Goal: Task Accomplishment & Management: Complete application form

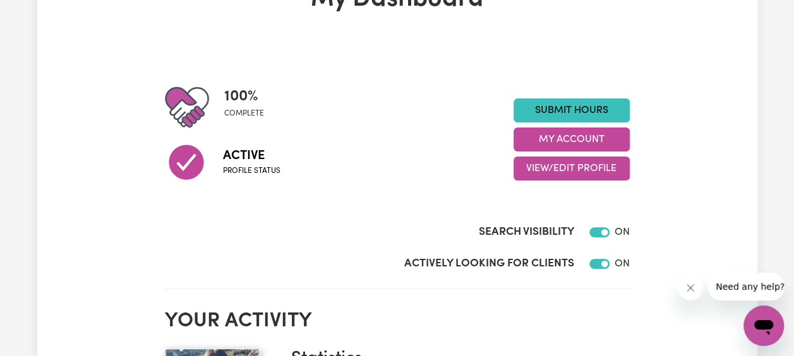
scroll to position [96, 0]
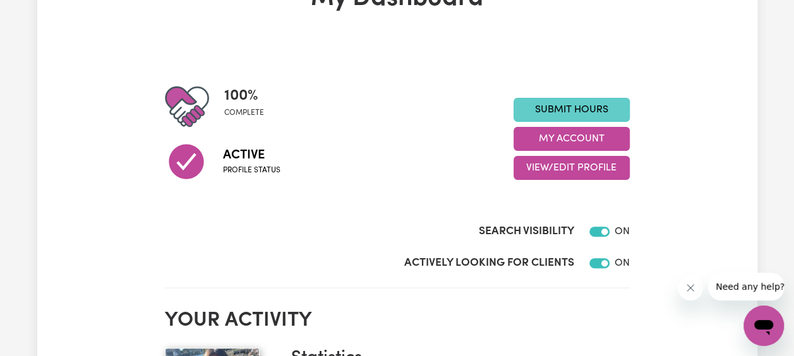
click at [570, 108] on link "Submit Hours" at bounding box center [572, 110] width 116 height 24
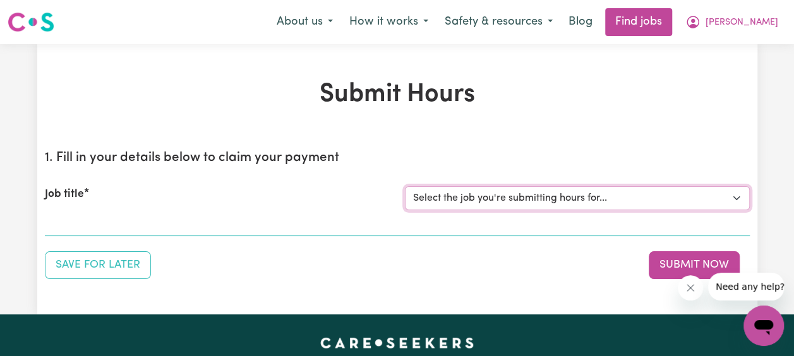
click at [704, 202] on select "Select the job you're submitting hours for... [[PERSON_NAME] Family] [DEMOGRAPH…" at bounding box center [577, 198] width 345 height 24
select select "14363"
click at [405, 186] on select "Select the job you're submitting hours for... [[PERSON_NAME] Family] [DEMOGRAPH…" at bounding box center [577, 198] width 345 height 24
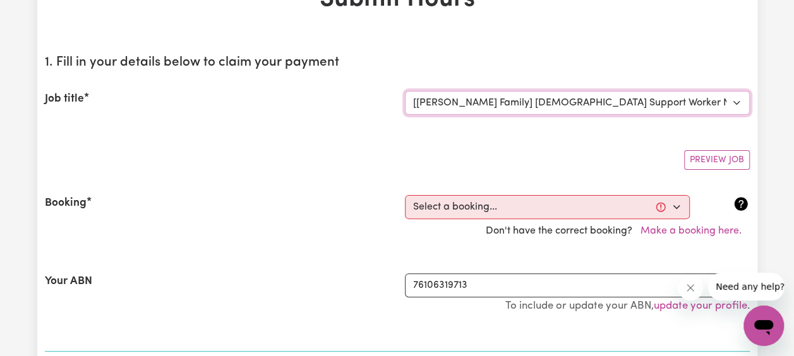
scroll to position [96, 0]
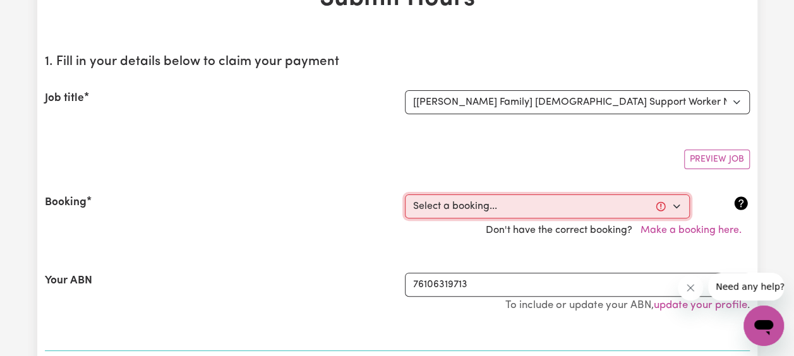
click at [521, 201] on select "Select a booking... [DATE] 04:00pm to 06:00pm (RECURRING) [DATE] 04:00pm to 06:…" at bounding box center [547, 207] width 285 height 24
select select "351446"
click at [405, 195] on select "Select a booking... [DATE] 04:00pm to 06:00pm (RECURRING) [DATE] 04:00pm to 06:…" at bounding box center [547, 207] width 285 height 24
type input "[DATE]"
type input "16"
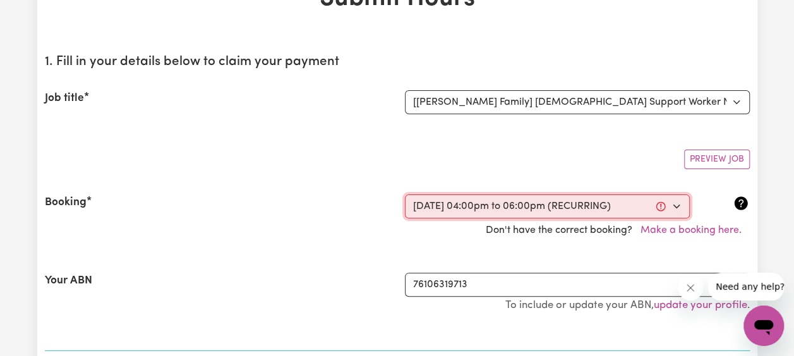
type input "9"
type input "2025"
type input "16:00"
type input "4"
type input "0"
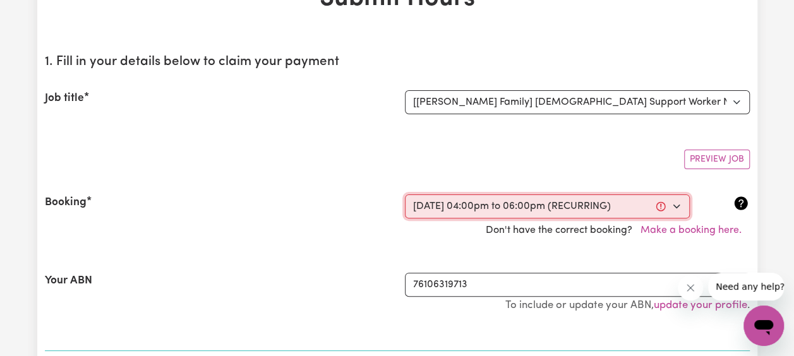
select select "pm"
type input "18:00"
type input "6"
type input "0"
select select "pm"
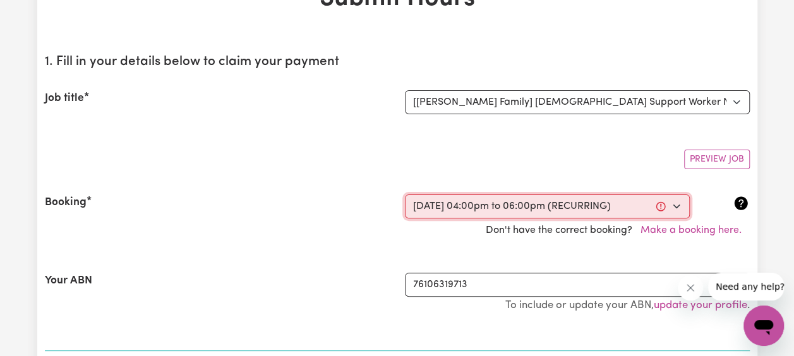
select select "45-Weekday"
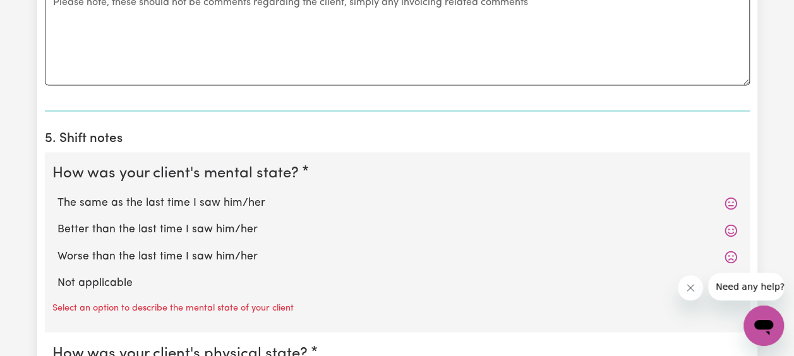
scroll to position [864, 0]
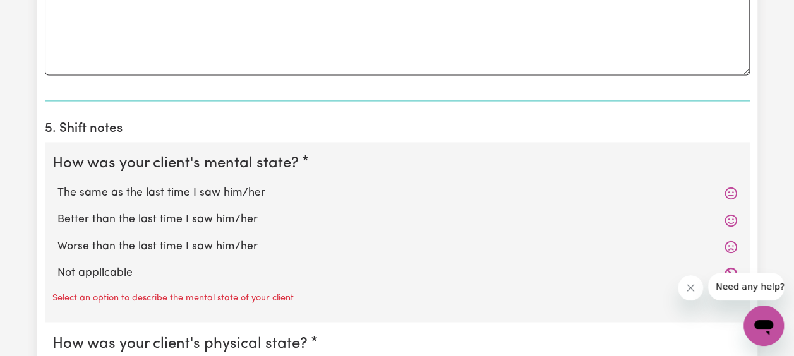
click at [229, 188] on label "The same as the last time I saw him/her" at bounding box center [398, 193] width 680 height 16
click at [58, 185] on input "The same as the last time I saw him/her" at bounding box center [57, 185] width 1 height 1
radio input "true"
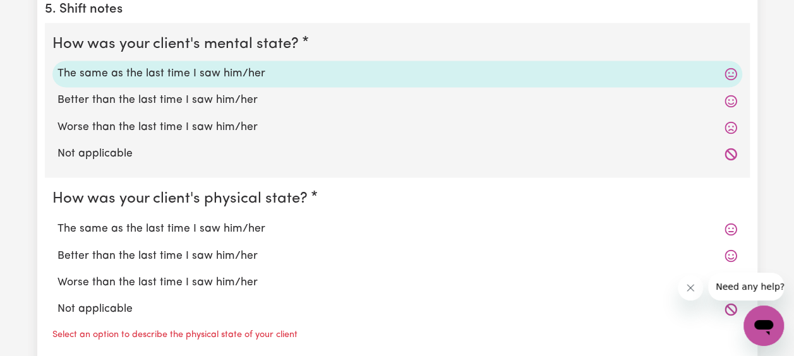
scroll to position [985, 0]
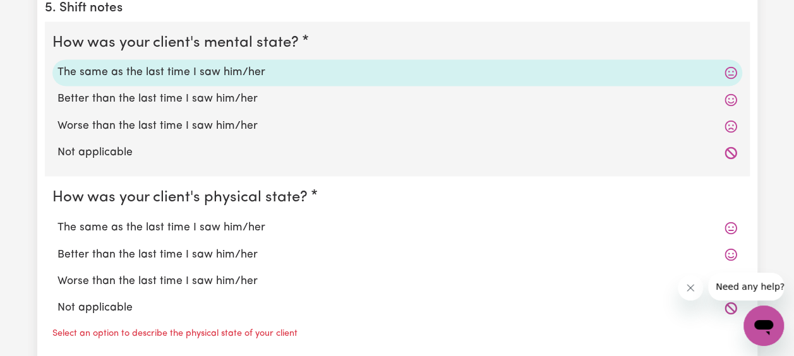
click at [198, 226] on label "The same as the last time I saw him/her" at bounding box center [398, 227] width 680 height 16
click at [58, 219] on input "The same as the last time I saw him/her" at bounding box center [57, 219] width 1 height 1
radio input "true"
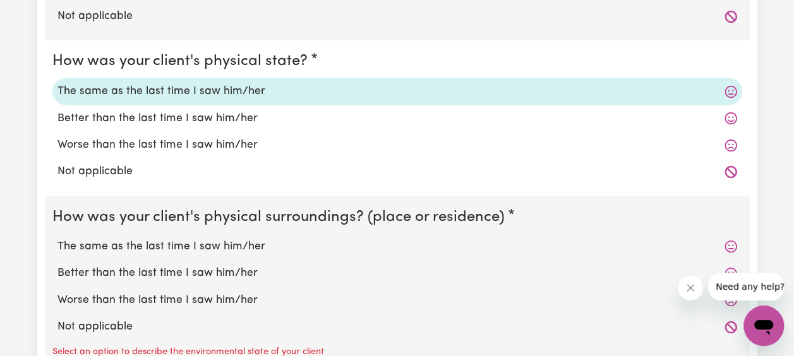
scroll to position [1127, 0]
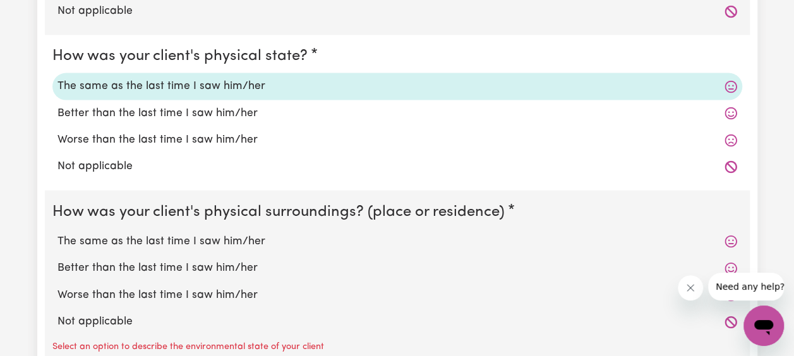
click at [192, 241] on label "The same as the last time I saw him/her" at bounding box center [398, 241] width 680 height 16
click at [58, 233] on input "The same as the last time I saw him/her" at bounding box center [57, 233] width 1 height 1
radio input "true"
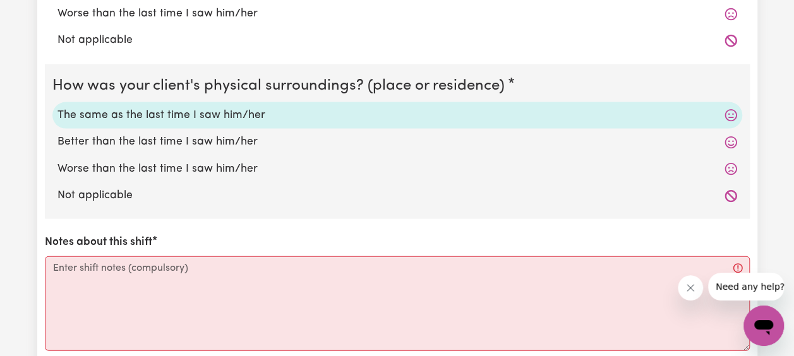
scroll to position [1271, 0]
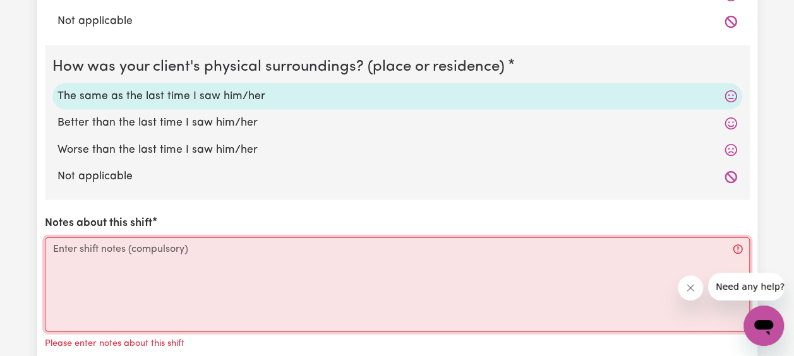
click at [186, 249] on textarea "Notes about this shift" at bounding box center [397, 285] width 705 height 95
click at [124, 253] on textarea "Notes about this shift" at bounding box center [397, 285] width 705 height 95
paste textarea "[PERSON_NAME] was very agitated [DATE]. I managed to take him to the garden to …"
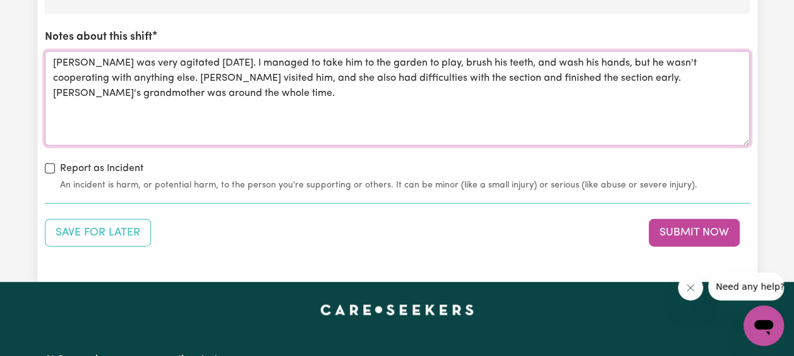
scroll to position [1458, 0]
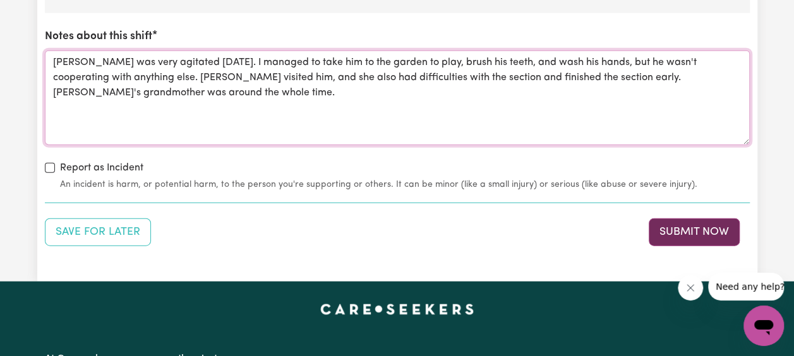
type textarea "[PERSON_NAME] was very agitated [DATE]. I managed to take him to the garden to …"
click at [672, 225] on button "Submit Now" at bounding box center [694, 233] width 91 height 28
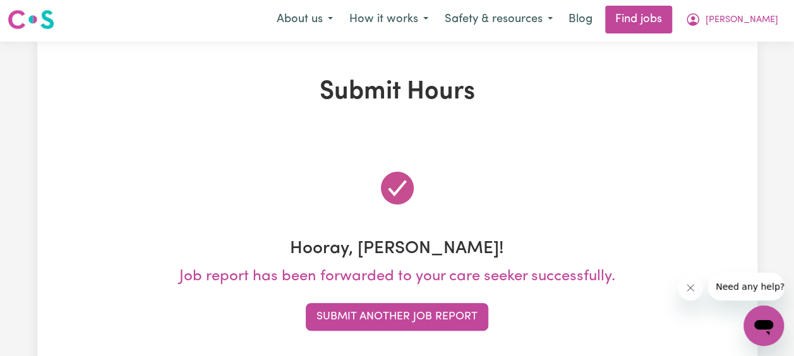
scroll to position [0, 0]
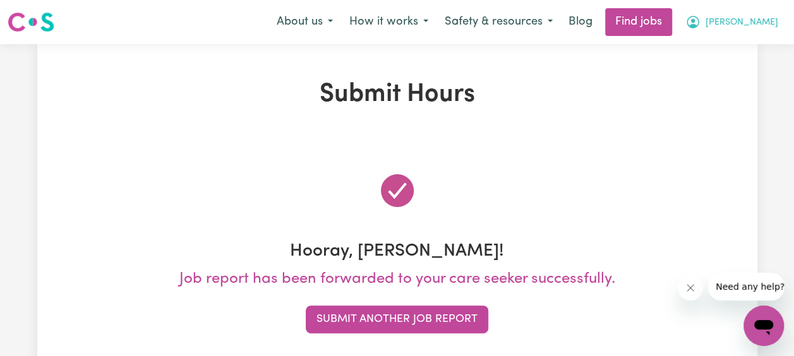
click at [729, 29] on span "[PERSON_NAME]" at bounding box center [742, 23] width 73 height 14
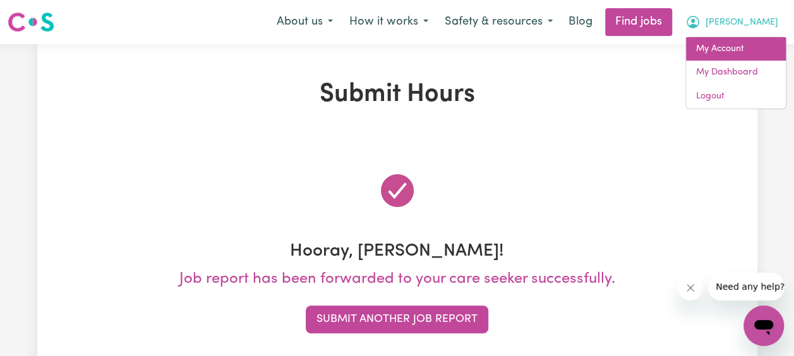
click at [708, 45] on link "My Account" at bounding box center [736, 49] width 100 height 24
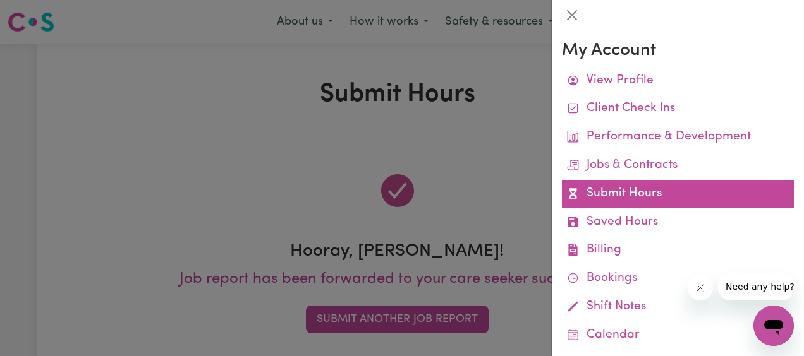
click at [605, 198] on link "Submit Hours" at bounding box center [678, 194] width 232 height 28
click at [612, 196] on link "Submit Hours" at bounding box center [678, 194] width 232 height 28
click at [619, 202] on link "Submit Hours" at bounding box center [678, 194] width 232 height 28
click at [629, 198] on link "Submit Hours" at bounding box center [678, 194] width 232 height 28
click at [626, 197] on link "Submit Hours" at bounding box center [678, 194] width 232 height 28
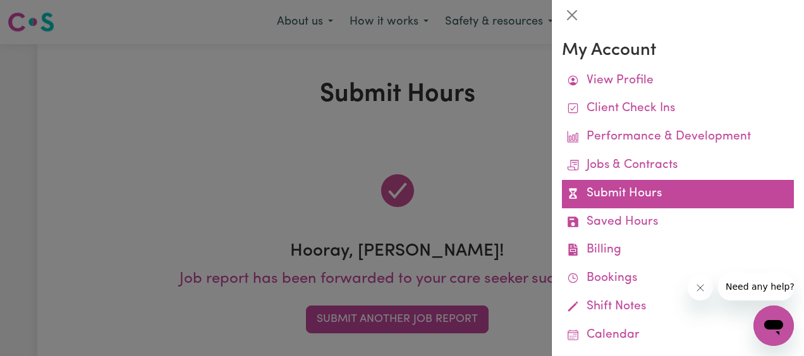
click at [629, 190] on link "Submit Hours" at bounding box center [678, 194] width 232 height 28
click at [609, 197] on link "Submit Hours" at bounding box center [678, 194] width 232 height 28
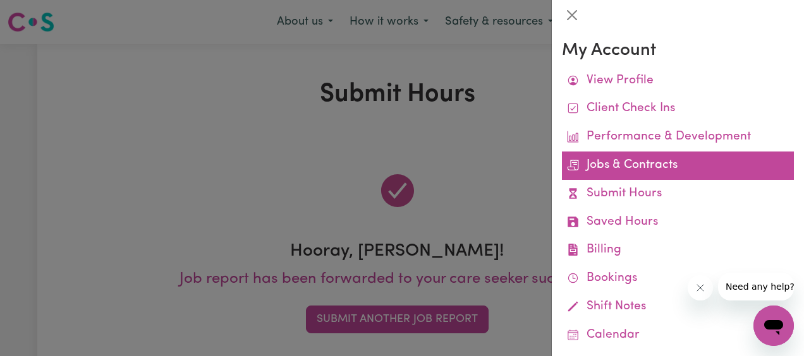
click at [615, 171] on link "Jobs & Contracts" at bounding box center [678, 166] width 232 height 28
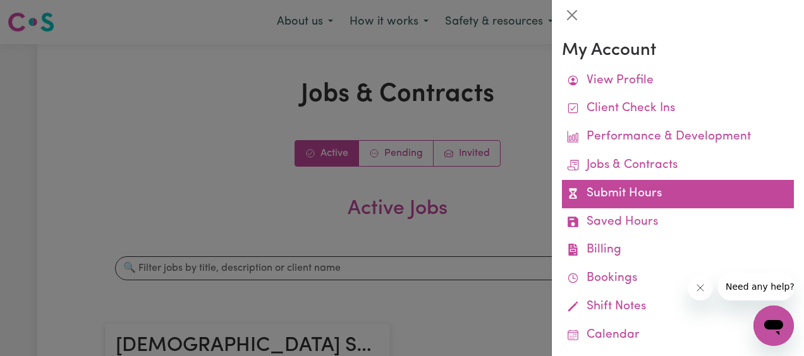
click at [613, 195] on link "Submit Hours" at bounding box center [678, 194] width 232 height 28
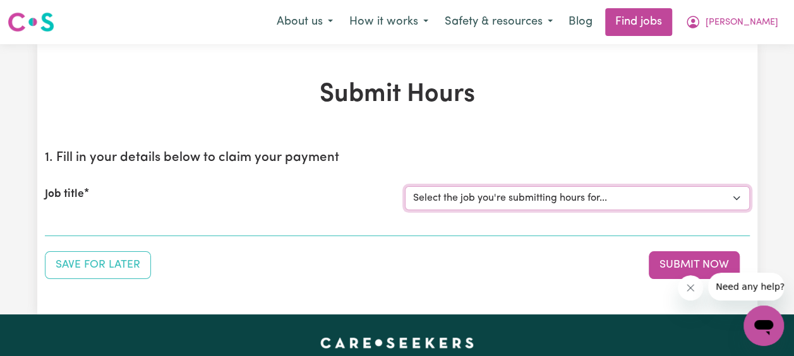
click at [629, 197] on select "Select the job you're submitting hours for... [[PERSON_NAME] Family] [DEMOGRAPH…" at bounding box center [577, 198] width 345 height 24
select select "14363"
click at [405, 186] on select "Select the job you're submitting hours for... [[PERSON_NAME] Family] [DEMOGRAPH…" at bounding box center [577, 198] width 345 height 24
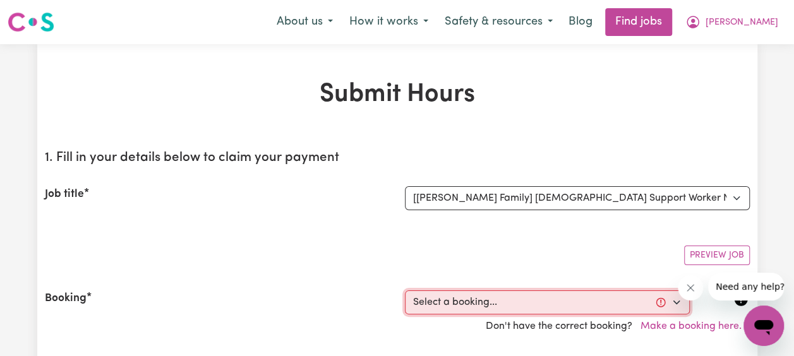
click at [518, 301] on select "Select a booking... [DATE] 04:00pm to 06:00pm (RECURRING) [DATE] 04:00pm to 06:…" at bounding box center [547, 303] width 285 height 24
select select "351570"
click at [405, 291] on select "Select a booking... [DATE] 04:00pm to 06:00pm (RECURRING) [DATE] 04:00pm to 06:…" at bounding box center [547, 303] width 285 height 24
type input "[DATE]"
type input "17"
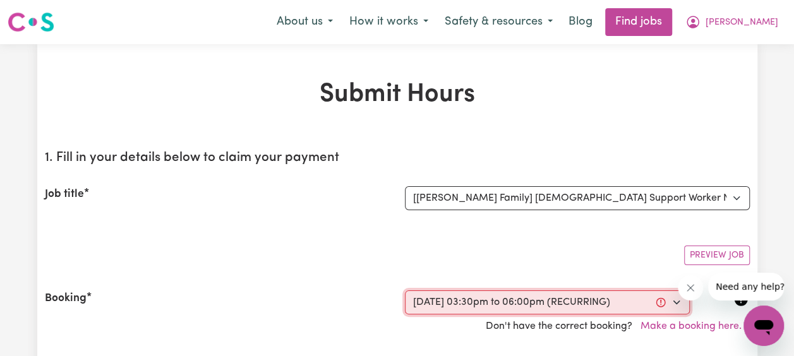
type input "9"
type input "2025"
type input "15:30"
type input "3"
type input "30"
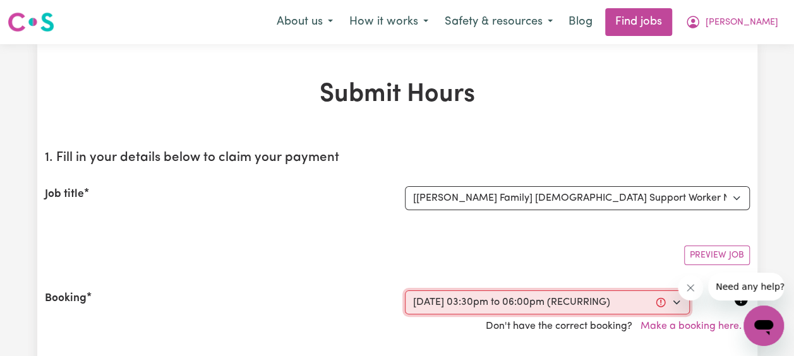
select select "pm"
type input "18:00"
type input "6"
type input "0"
select select "pm"
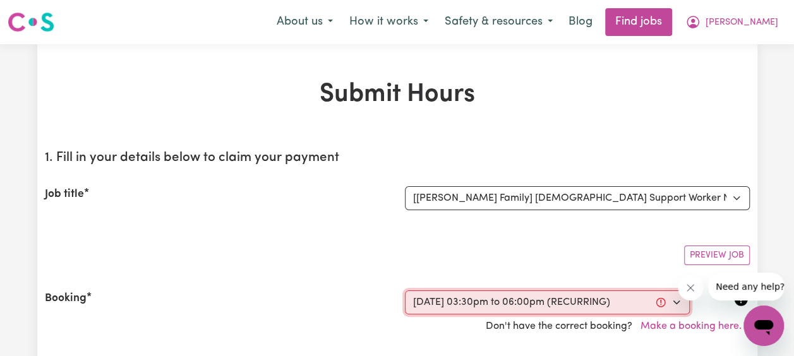
select select "45-Weekday"
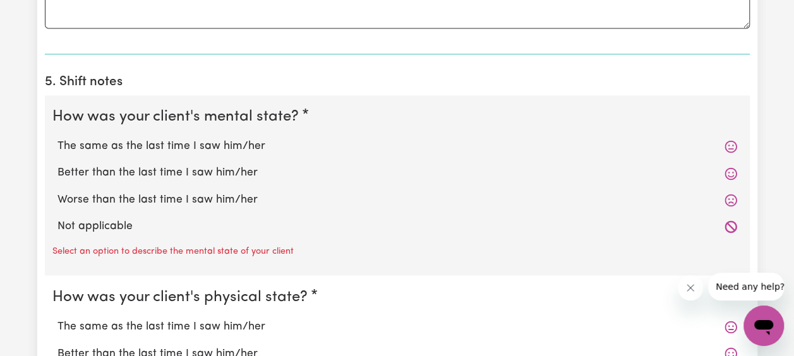
scroll to position [912, 0]
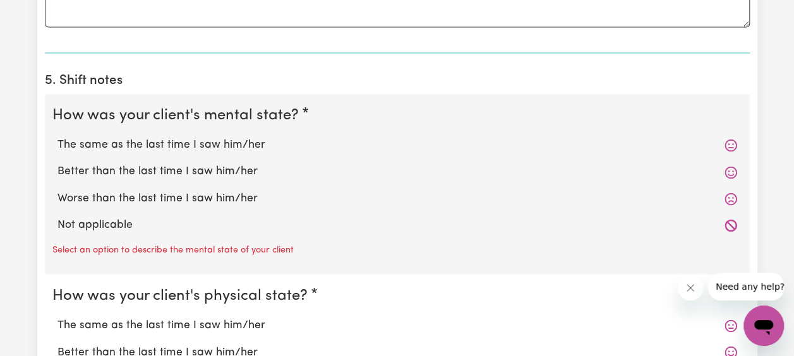
click at [237, 150] on label "The same as the last time I saw him/her" at bounding box center [398, 145] width 680 height 16
click at [58, 137] on input "The same as the last time I saw him/her" at bounding box center [57, 136] width 1 height 1
radio input "true"
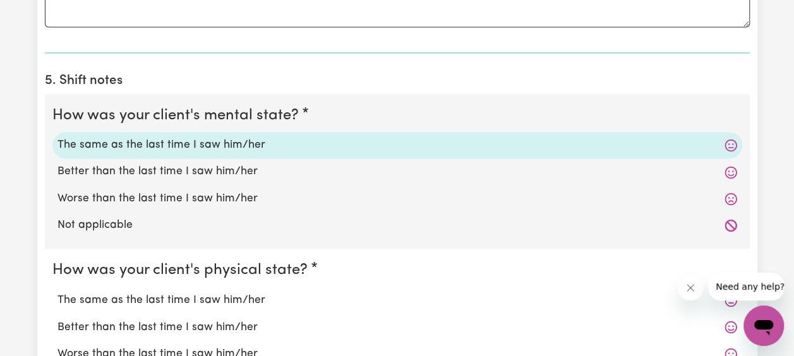
click at [237, 296] on label "The same as the last time I saw him/her" at bounding box center [398, 300] width 680 height 16
click at [58, 292] on input "The same as the last time I saw him/her" at bounding box center [57, 291] width 1 height 1
radio input "true"
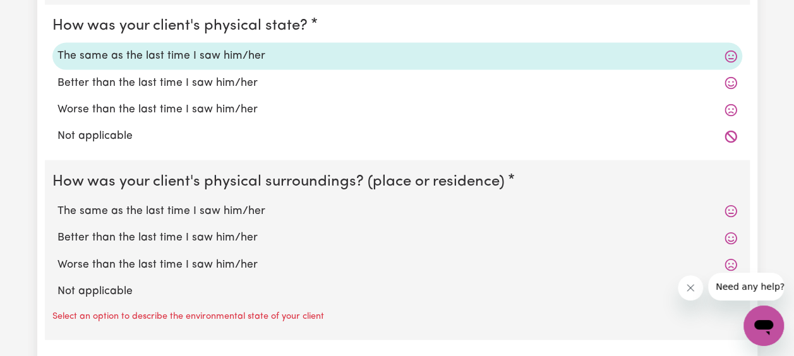
scroll to position [1159, 0]
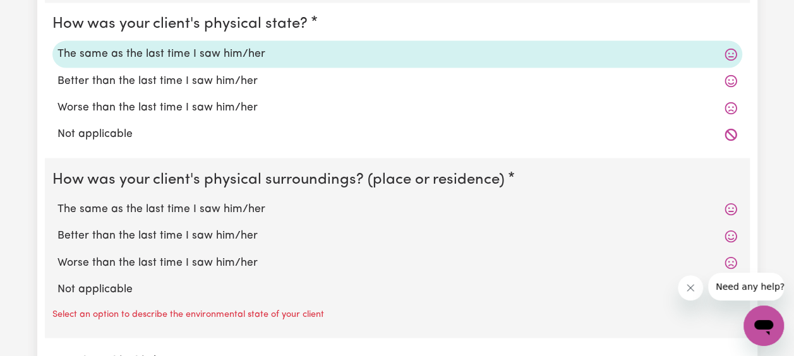
click at [245, 205] on label "The same as the last time I saw him/her" at bounding box center [398, 209] width 680 height 16
click at [58, 201] on input "The same as the last time I saw him/her" at bounding box center [57, 200] width 1 height 1
radio input "true"
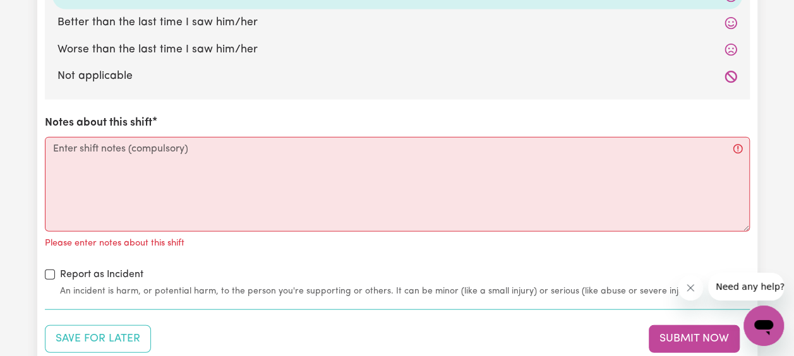
scroll to position [1377, 0]
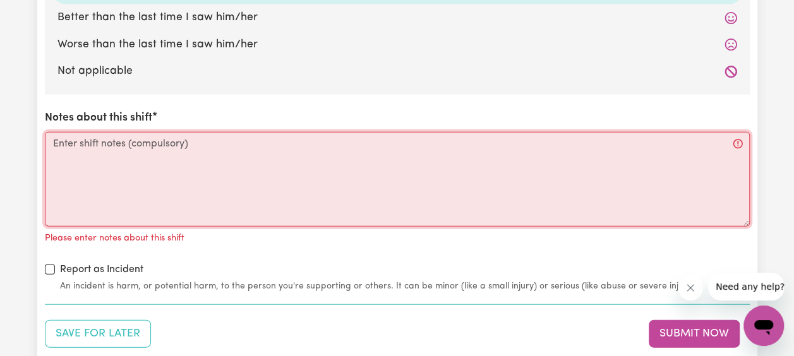
click at [130, 172] on textarea "Notes about this shift" at bounding box center [397, 179] width 705 height 95
click at [140, 155] on textarea "Notes about this shift" at bounding box center [397, 179] width 705 height 95
paste textarea "[DATE] [PERSON_NAME]'s mother took us to see [PERSON_NAME]. [PERSON_NAME] still…"
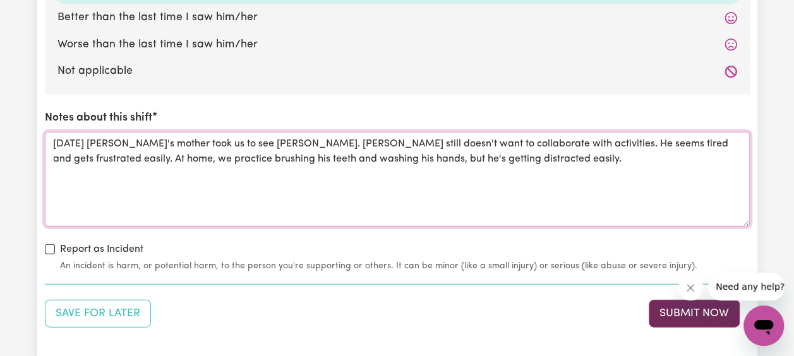
type textarea "[DATE] [PERSON_NAME]'s mother took us to see [PERSON_NAME]. [PERSON_NAME] still…"
click at [680, 315] on button "Submit Now" at bounding box center [694, 314] width 91 height 28
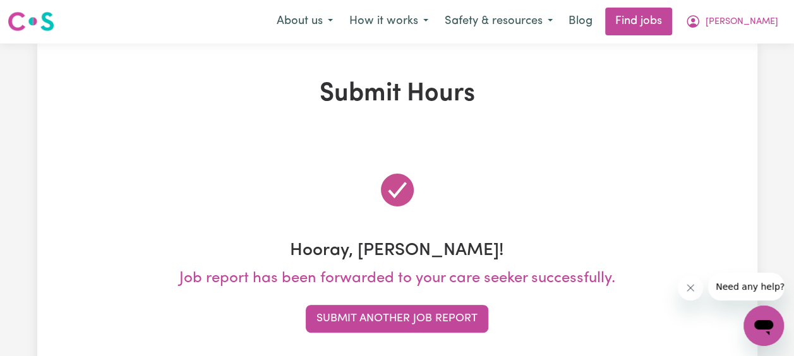
scroll to position [0, 0]
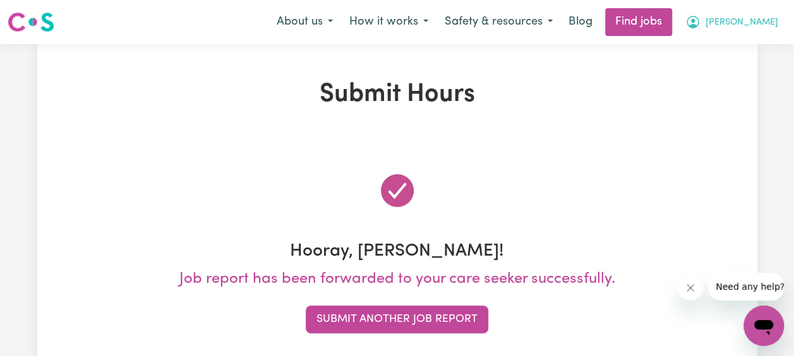
click at [724, 27] on span "[PERSON_NAME]" at bounding box center [742, 23] width 73 height 14
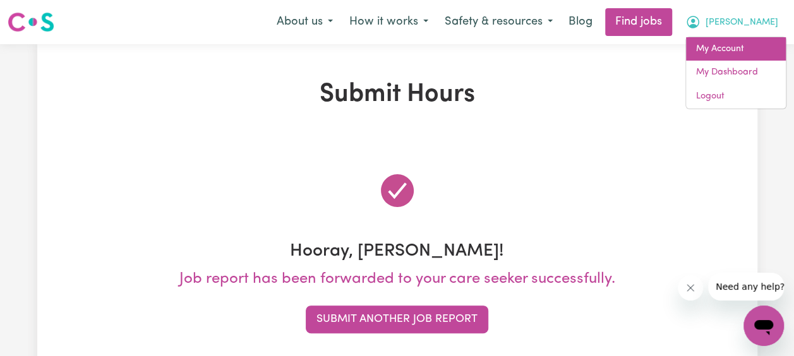
click at [722, 49] on link "My Account" at bounding box center [736, 49] width 100 height 24
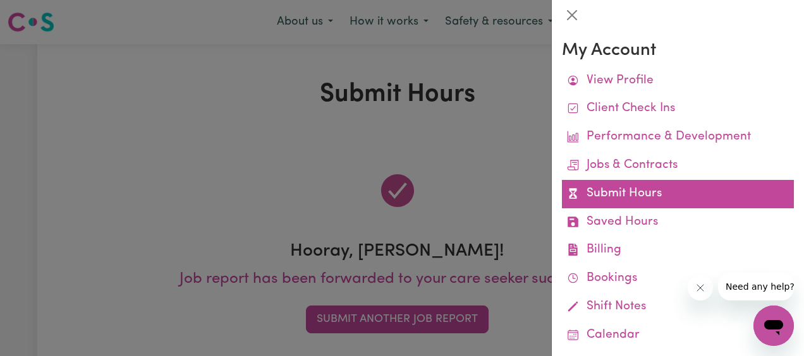
click at [645, 195] on link "Submit Hours" at bounding box center [678, 194] width 232 height 28
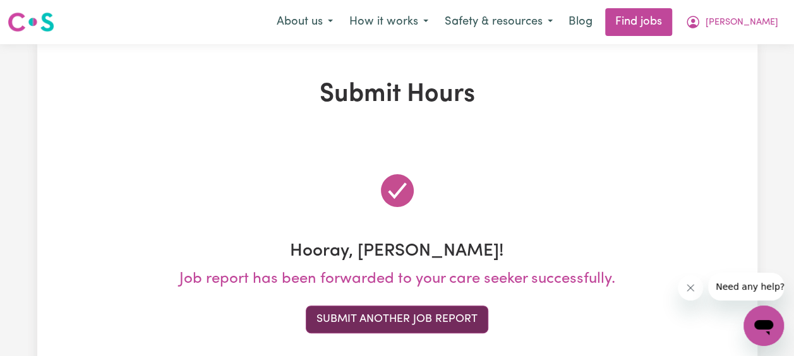
click at [465, 322] on button "Submit Another Job Report" at bounding box center [397, 320] width 183 height 28
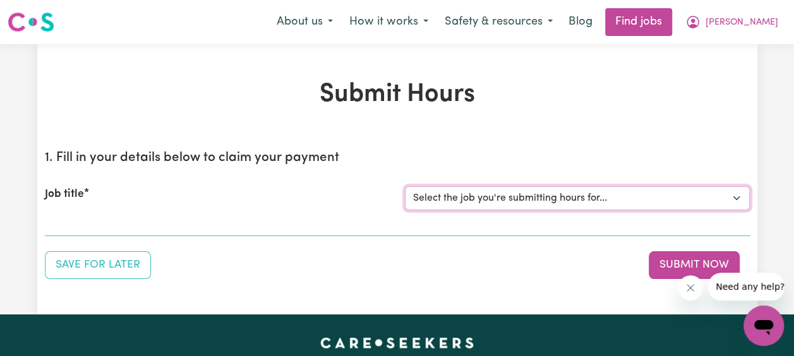
click at [736, 198] on select "Select the job you're submitting hours for... [[PERSON_NAME] Family] [DEMOGRAPH…" at bounding box center [577, 198] width 345 height 24
select select "14363"
click at [405, 186] on select "Select the job you're submitting hours for... [[PERSON_NAME] Family] [DEMOGRAPH…" at bounding box center [577, 198] width 345 height 24
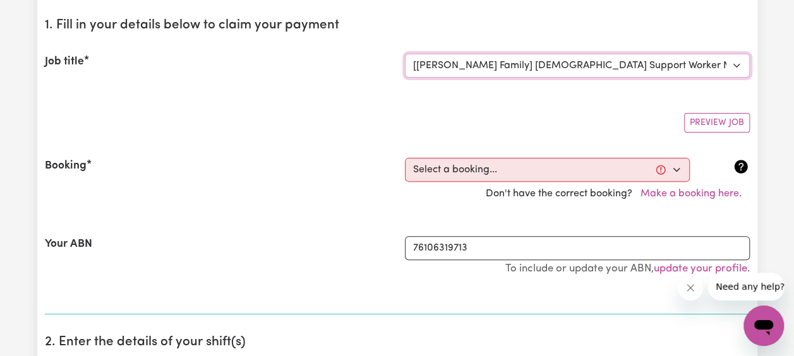
scroll to position [132, 0]
click at [677, 164] on select "Select a booking... [DATE] 04:00pm to 06:00pm (RECURRING) [DATE] 04:00pm to 06:…" at bounding box center [547, 171] width 285 height 24
select select "357583"
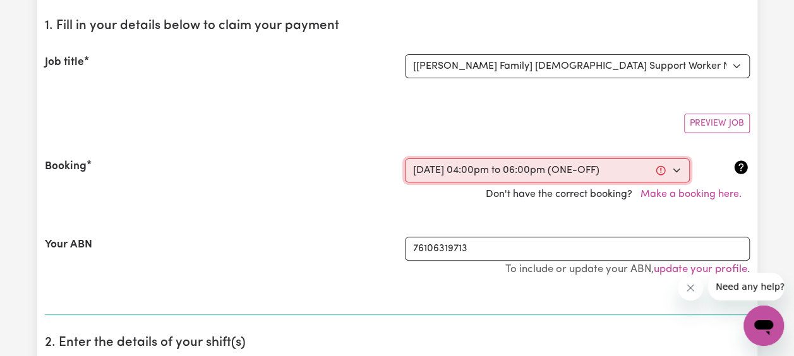
click at [405, 159] on select "Select a booking... [DATE] 04:00pm to 06:00pm (RECURRING) [DATE] 04:00pm to 06:…" at bounding box center [547, 171] width 285 height 24
type input "[DATE]"
type input "19"
type input "9"
type input "2025"
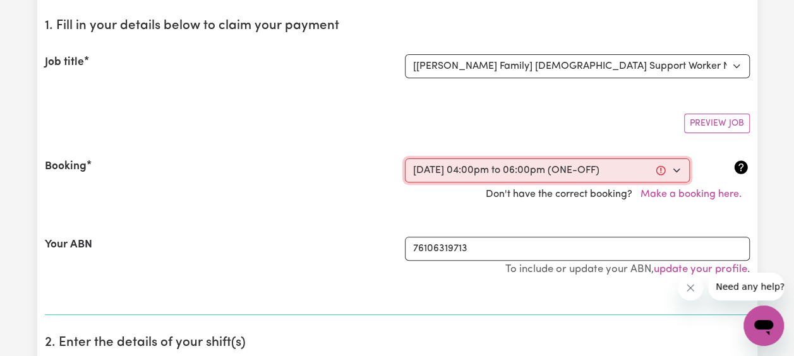
type input "16:00"
type input "4"
type input "0"
select select "pm"
type input "18:00"
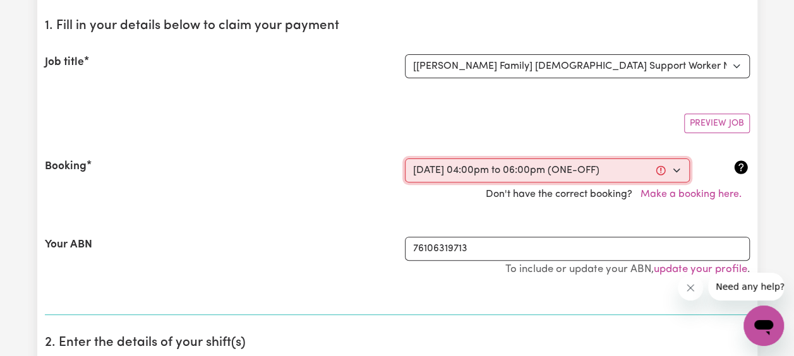
type input "6"
type input "0"
select select "pm"
select select "45-Weekday"
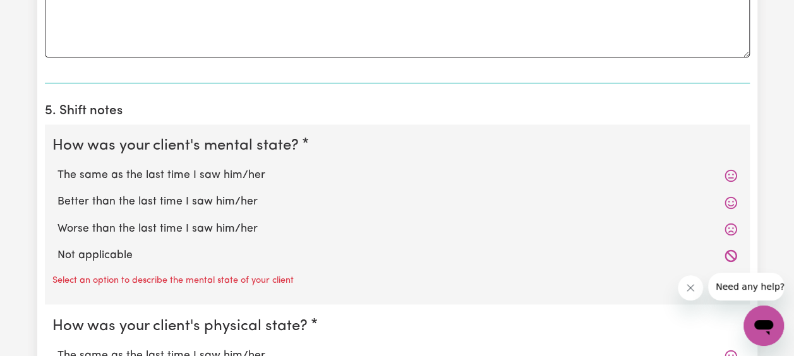
scroll to position [883, 0]
click at [229, 171] on label "The same as the last time I saw him/her" at bounding box center [398, 174] width 680 height 16
click at [58, 166] on input "The same as the last time I saw him/her" at bounding box center [57, 166] width 1 height 1
radio input "true"
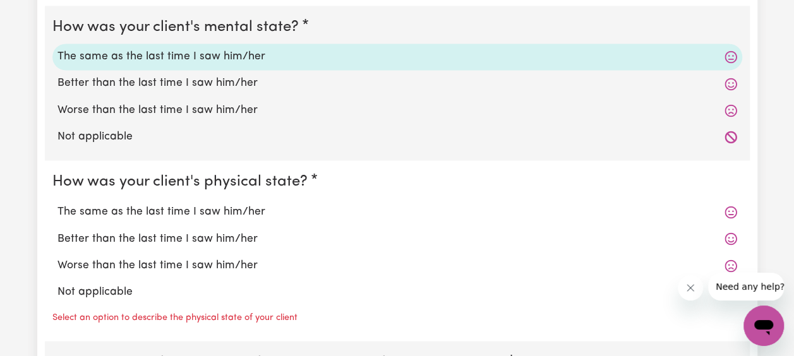
scroll to position [1002, 0]
click at [245, 207] on label "The same as the last time I saw him/her" at bounding box center [398, 210] width 680 height 16
click at [58, 202] on input "The same as the last time I saw him/her" at bounding box center [57, 202] width 1 height 1
radio input "true"
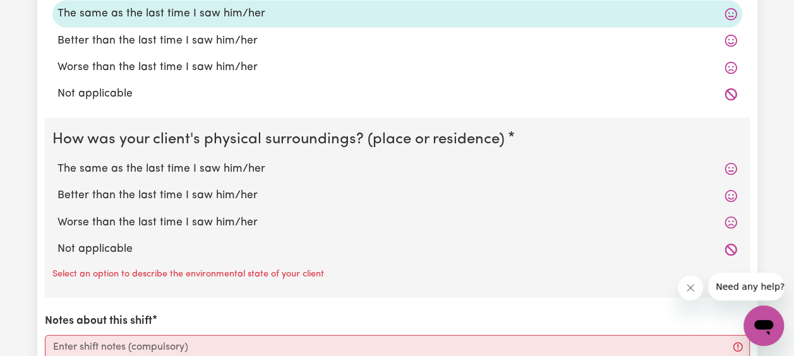
scroll to position [1199, 0]
click at [240, 162] on label "The same as the last time I saw him/her" at bounding box center [398, 169] width 680 height 16
click at [58, 161] on input "The same as the last time I saw him/her" at bounding box center [57, 160] width 1 height 1
radio input "true"
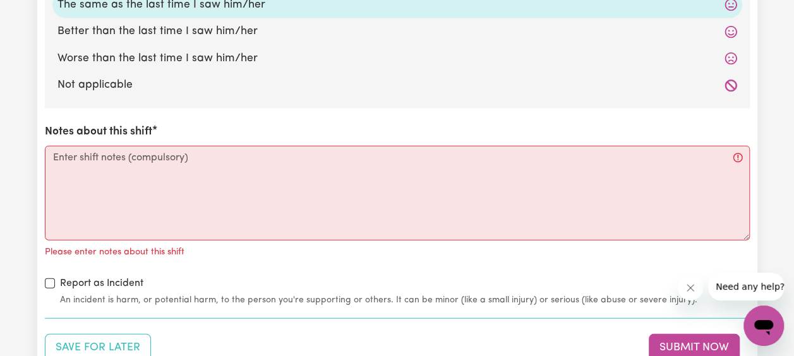
scroll to position [1365, 0]
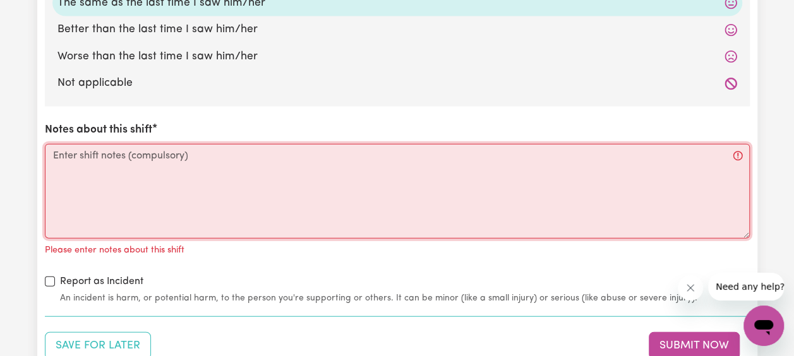
click at [125, 162] on textarea "Notes about this shift" at bounding box center [397, 191] width 705 height 95
paste textarea "[DATE] [PERSON_NAME] went to observe [PERSON_NAME]' behavior. He was calmer tha…"
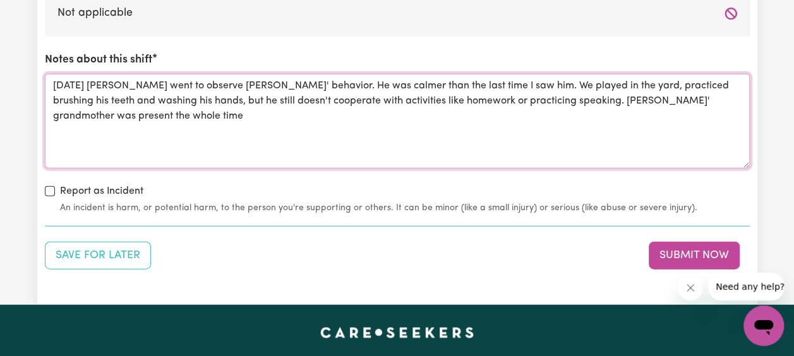
scroll to position [1436, 0]
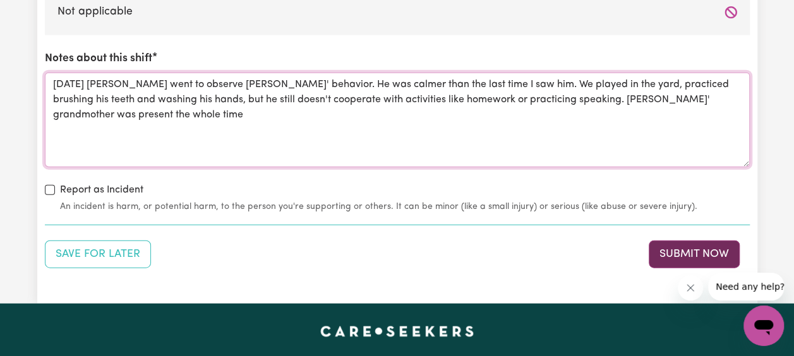
type textarea "[DATE] [PERSON_NAME] went to observe [PERSON_NAME]' behavior. He was calmer tha…"
click at [683, 262] on button "Submit Now" at bounding box center [694, 255] width 91 height 28
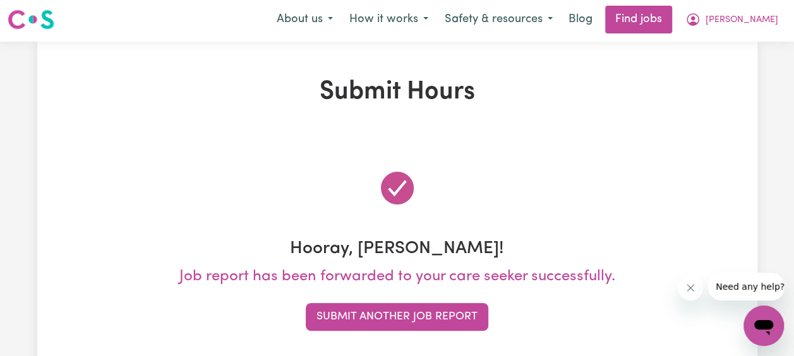
scroll to position [0, 0]
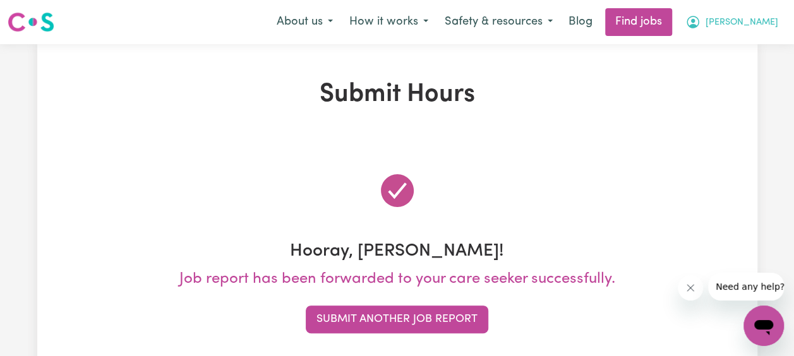
click at [729, 19] on span "[PERSON_NAME]" at bounding box center [742, 23] width 73 height 14
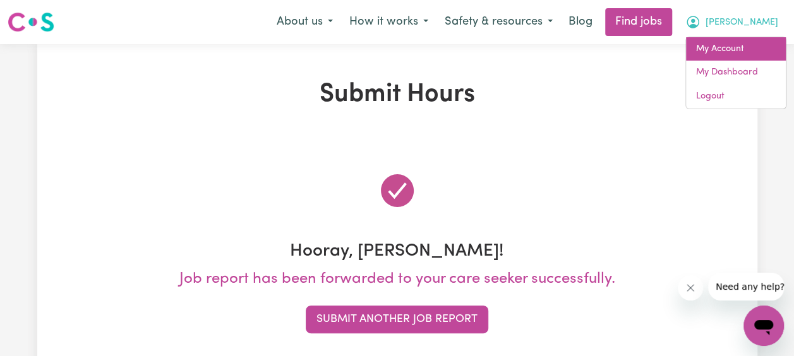
click at [712, 52] on link "My Account" at bounding box center [736, 49] width 100 height 24
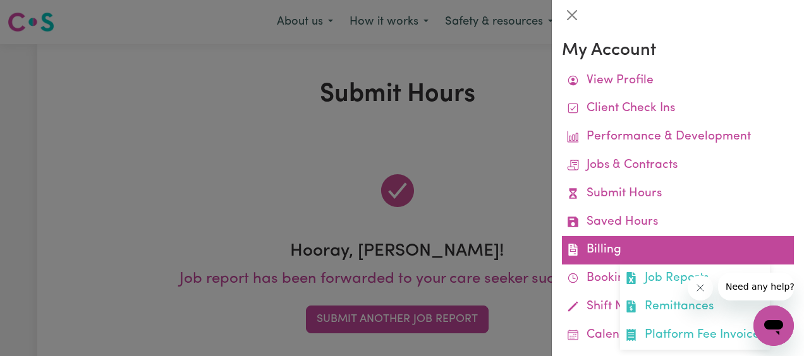
click at [600, 250] on link "Billing Job Reports Remittances Platform Fee Invoices" at bounding box center [678, 250] width 232 height 28
